Goal: Entertainment & Leisure: Consume media (video, audio)

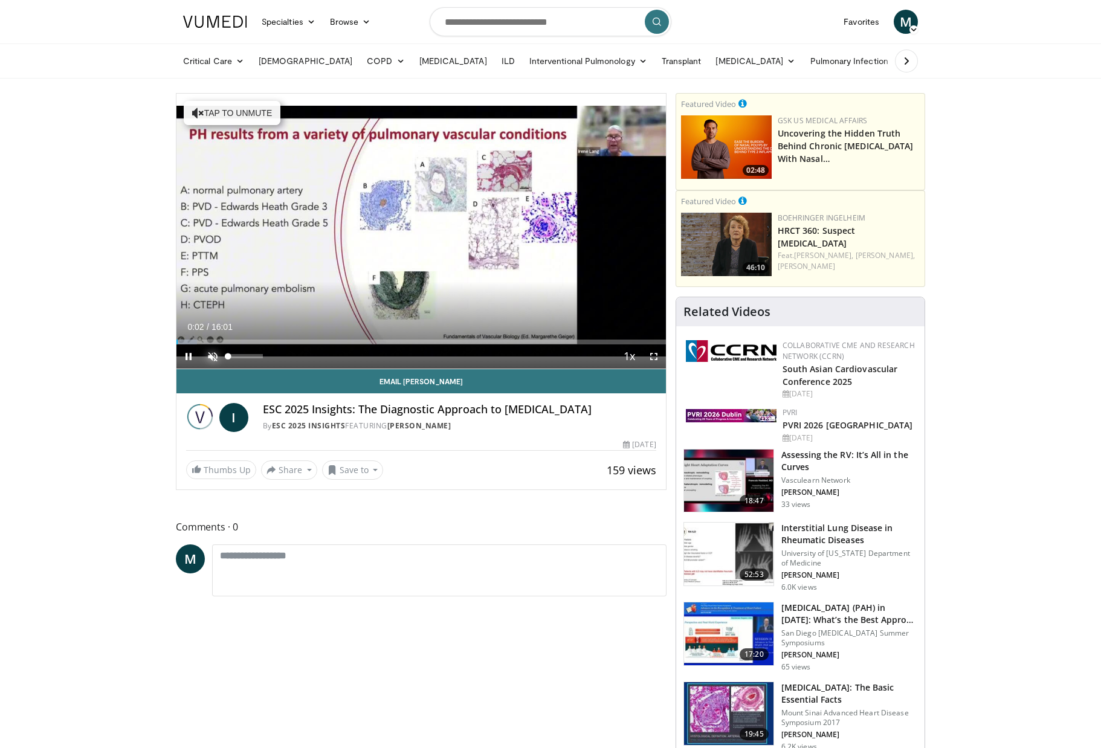
click at [215, 356] on span "Video Player" at bounding box center [213, 356] width 24 height 24
drag, startPoint x: 242, startPoint y: 354, endPoint x: 283, endPoint y: 355, distance: 41.1
click at [283, 355] on div "Mute 100%" at bounding box center [243, 356] width 85 height 24
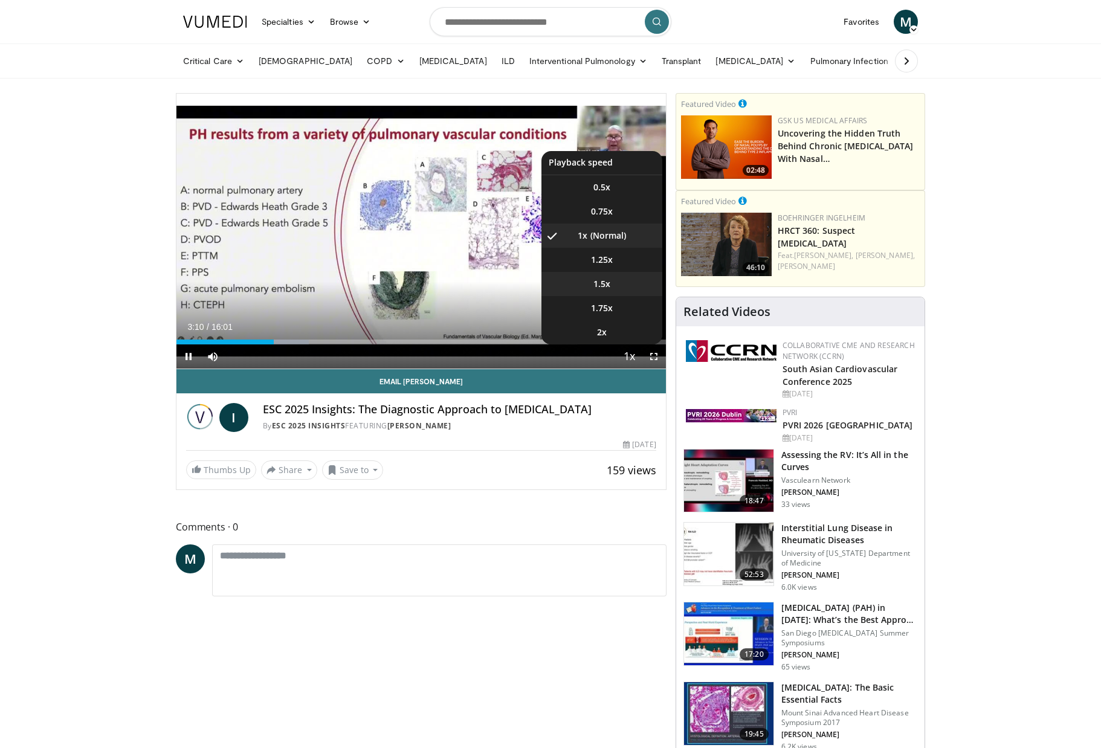
click at [607, 289] on span "1.5x" at bounding box center [601, 284] width 17 height 12
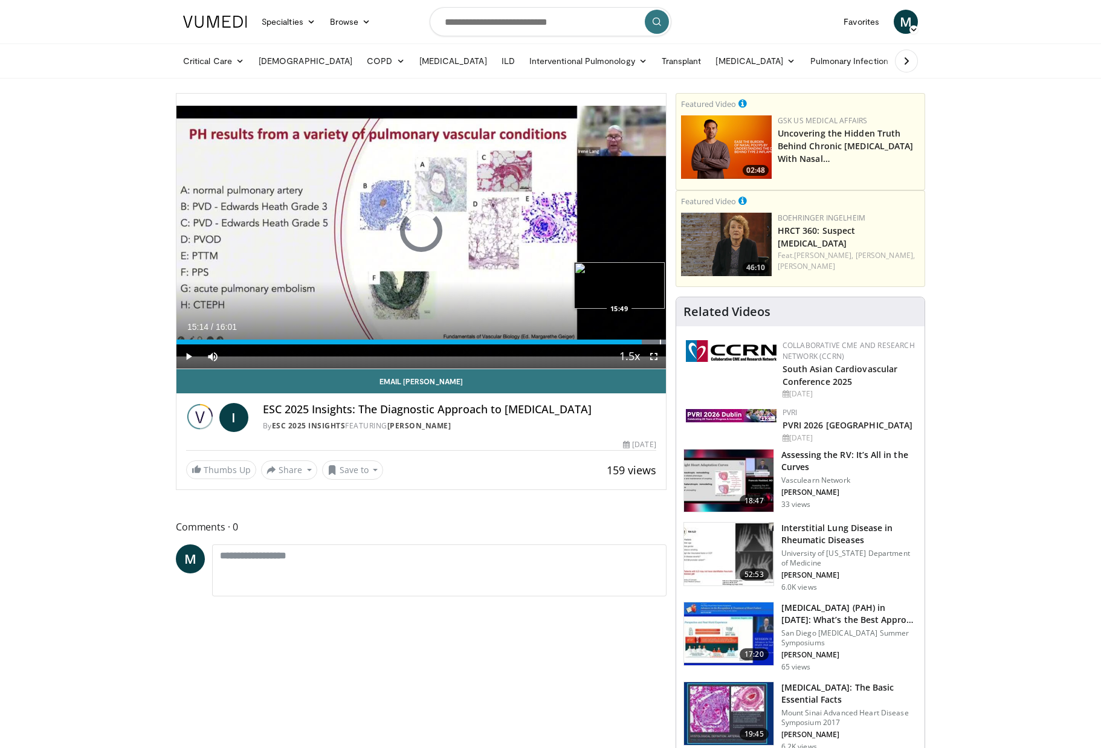
click at [660, 342] on div "Progress Bar" at bounding box center [660, 342] width 1 height 5
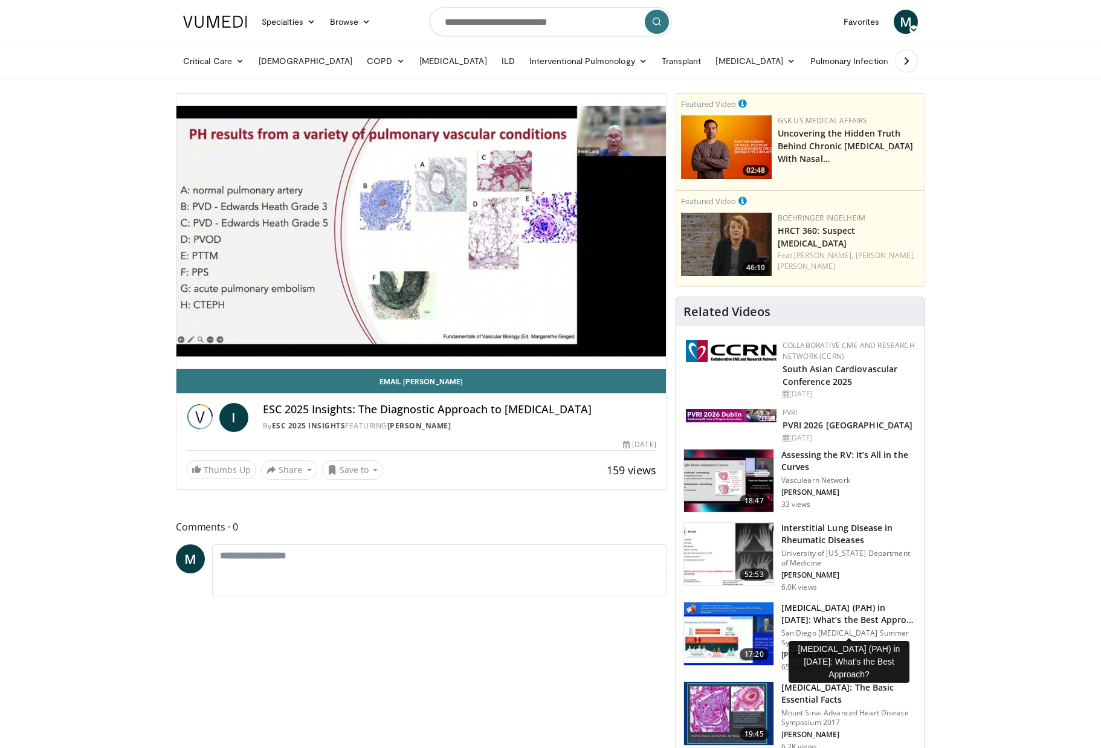
click at [815, 616] on h3 "Pulmonary Arterial Hypertension (PAH) in 2025: What’s the Best Appro…" at bounding box center [849, 614] width 136 height 24
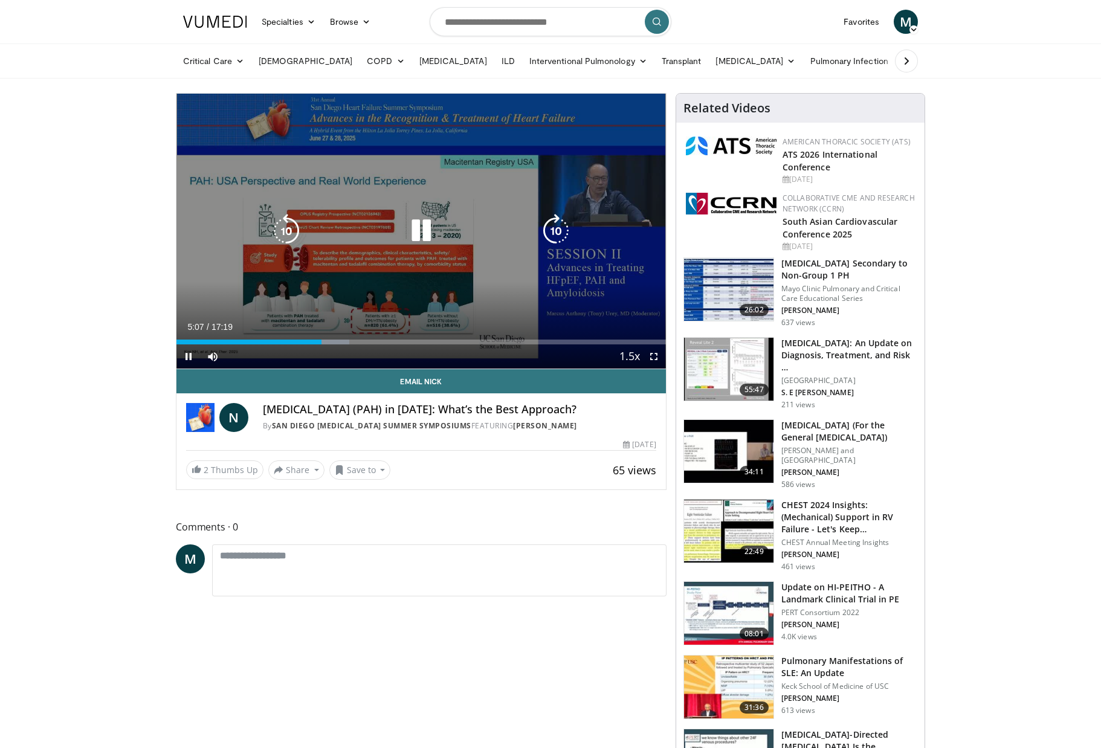
click at [416, 233] on icon "Video Player" at bounding box center [421, 231] width 34 height 34
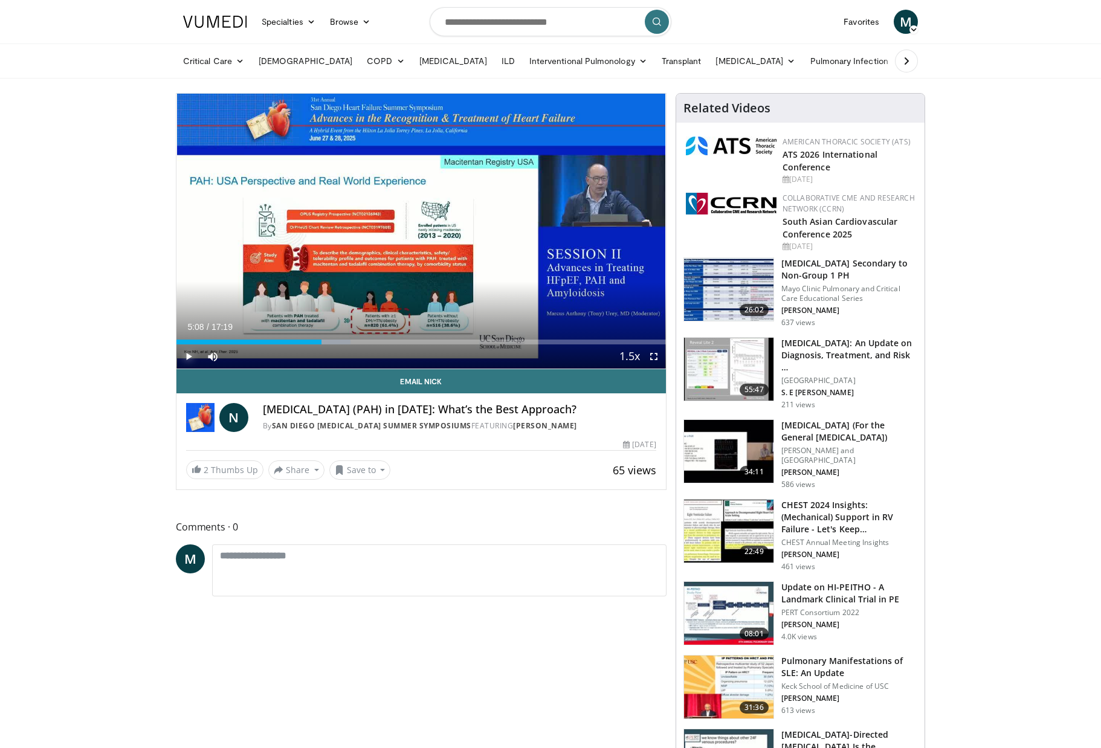
click at [183, 356] on span "Video Player" at bounding box center [188, 356] width 24 height 24
click at [188, 355] on span "Video Player" at bounding box center [188, 356] width 24 height 24
